Goal: Navigation & Orientation: Find specific page/section

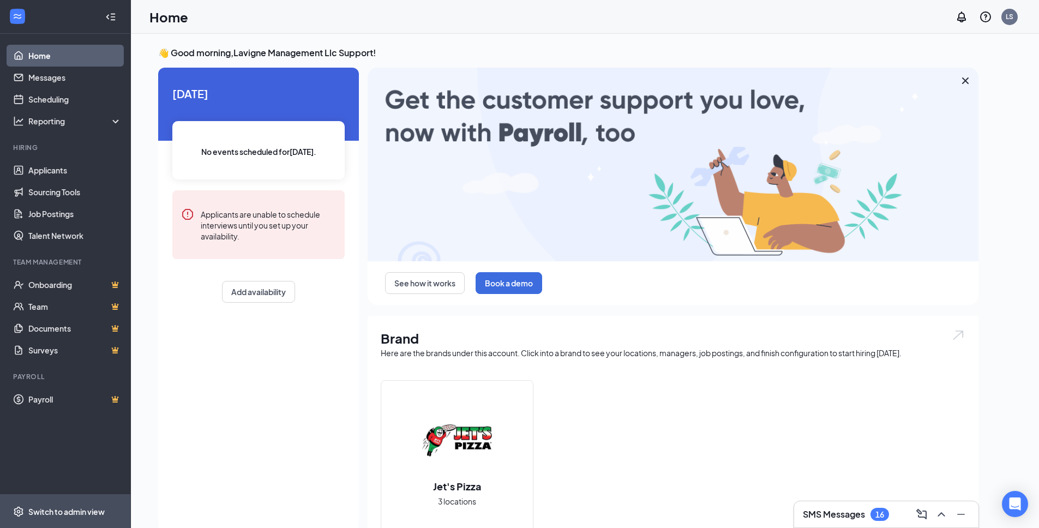
click at [88, 513] on div "Switch to admin view" at bounding box center [66, 511] width 76 height 11
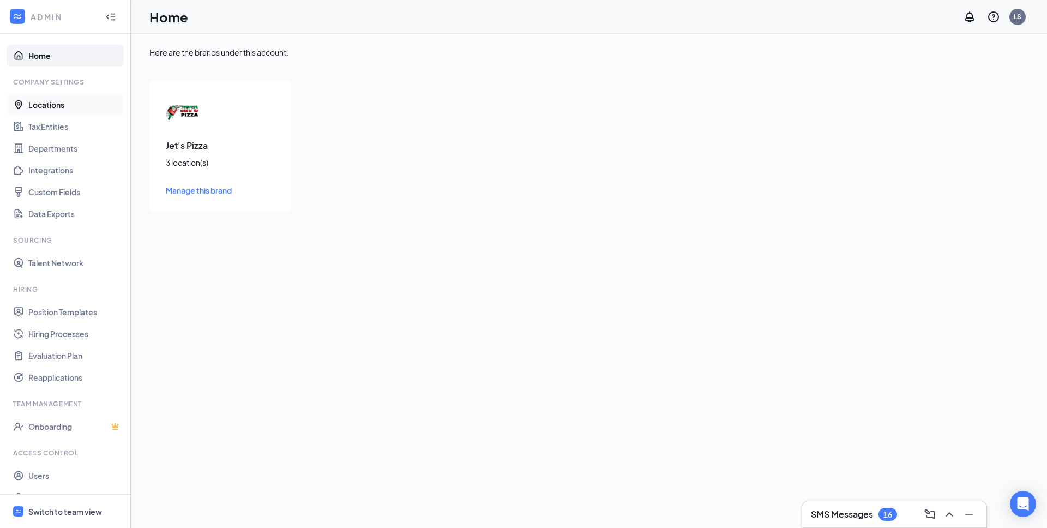
click at [46, 102] on link "Locations" at bounding box center [74, 105] width 93 height 22
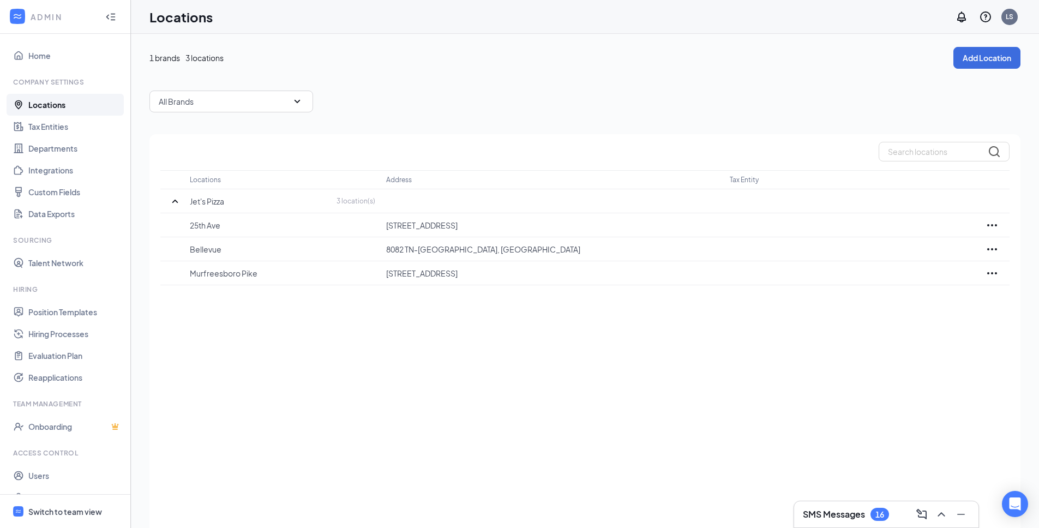
click at [275, 352] on div "Locations Address Tax Entity Jet's Pizza 3 location(s) 25th Ave 214 25th Ave N,…" at bounding box center [584, 346] width 871 height 424
click at [318, 336] on div "Locations Address Tax Entity Jet's Pizza 3 location(s) 25th Ave 214 25th Ave N,…" at bounding box center [584, 346] width 871 height 424
click at [396, 360] on div "Locations Address Tax Entity Jet's Pizza 3 location(s) 25th Ave 214 25th Ave N,…" at bounding box center [584, 346] width 871 height 424
click at [416, 317] on div "Locations Address Tax Entity Jet's Pizza 3 location(s) 25th Ave 214 25th Ave N,…" at bounding box center [584, 346] width 871 height 424
click at [468, 306] on div "Locations Address Tax Entity Jet's Pizza 3 location(s) 25th Ave 214 25th Ave N,…" at bounding box center [584, 346] width 871 height 424
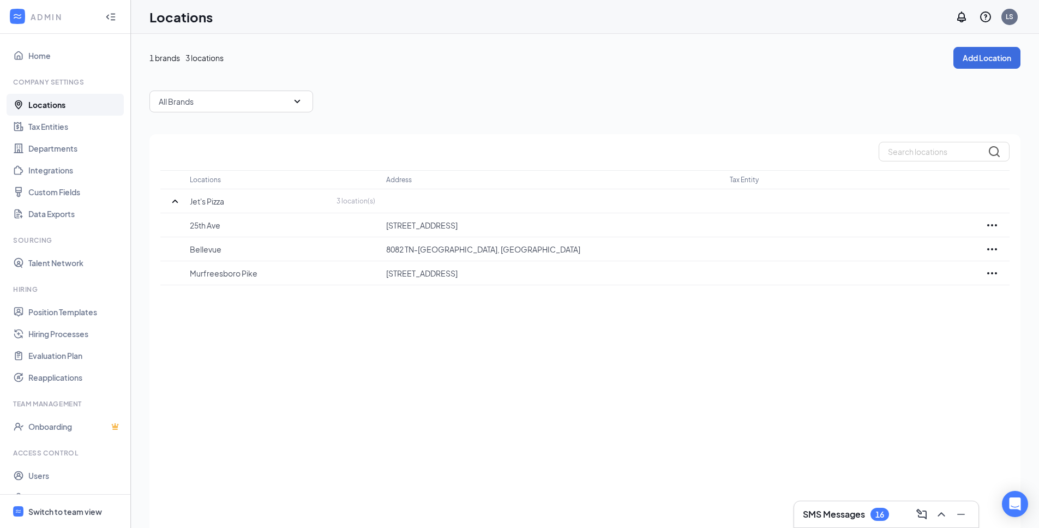
click at [468, 306] on div "Locations Address Tax Entity Jet's Pizza 3 location(s) 25th Ave 214 25th Ave N,…" at bounding box center [584, 346] width 871 height 424
click at [498, 390] on div "Locations Address Tax Entity Jet's Pizza 3 location(s) 25th Ave 214 25th Ave N,…" at bounding box center [584, 346] width 871 height 424
click at [501, 379] on div "Locations Address Tax Entity Jet's Pizza 3 location(s) 25th Ave 214 25th Ave N,…" at bounding box center [584, 346] width 871 height 424
drag, startPoint x: 747, startPoint y: 357, endPoint x: 801, endPoint y: 16, distance: 344.4
click at [747, 354] on div "Locations Address Tax Entity Jet's Pizza 3 location(s) 25th Ave 214 25th Ave N,…" at bounding box center [584, 346] width 871 height 424
